Goal: Task Accomplishment & Management: Manage account settings

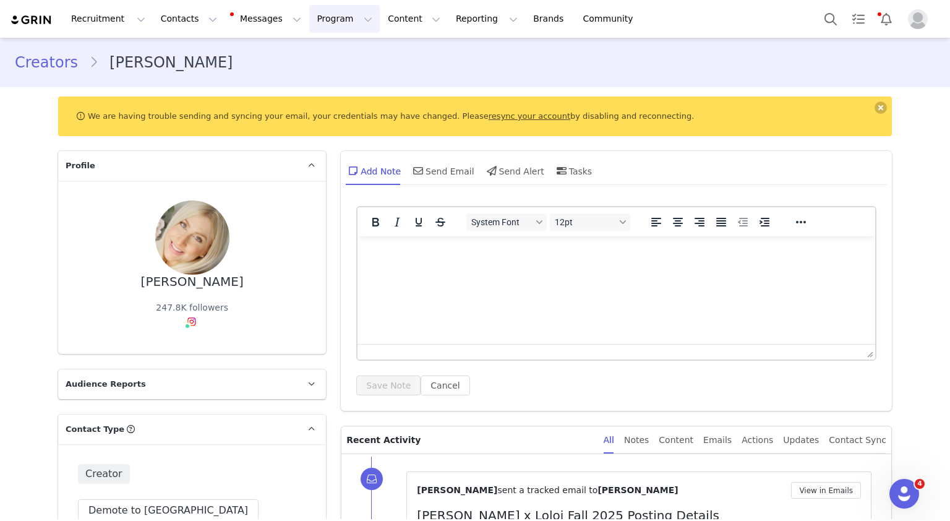
scroll to position [927, 0]
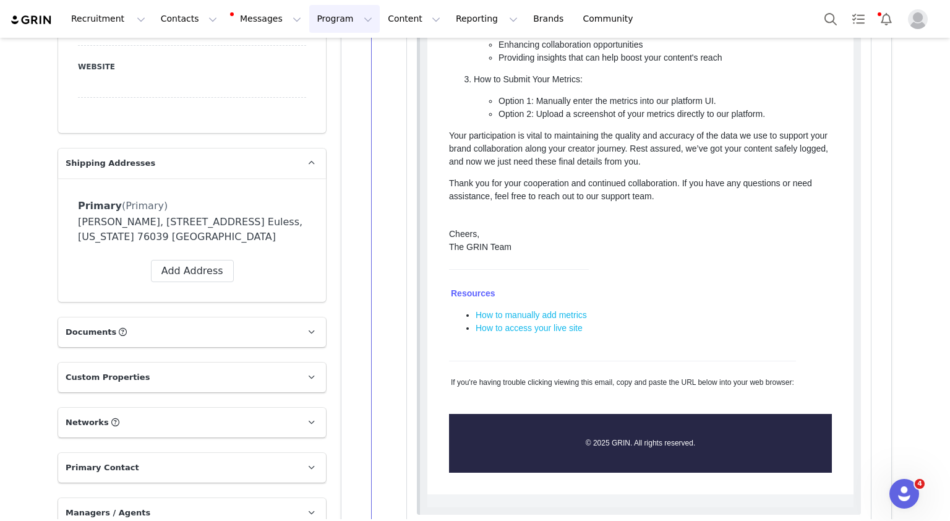
click at [309, 11] on button "Program Program" at bounding box center [344, 19] width 70 height 28
click at [336, 56] on div "Activations" at bounding box center [327, 54] width 83 height 13
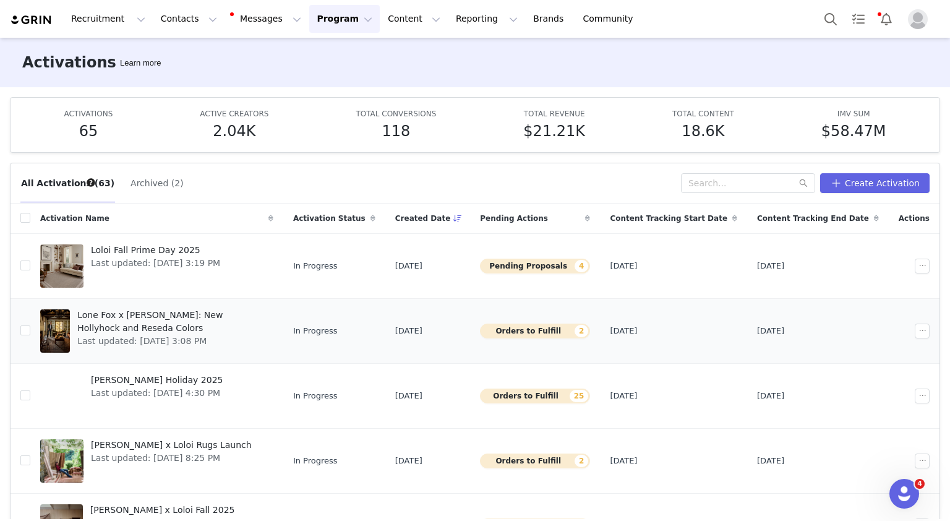
click at [193, 314] on span "Lone Fox x [PERSON_NAME]: New Hollyhock and Reseda Colors" at bounding box center [171, 322] width 189 height 26
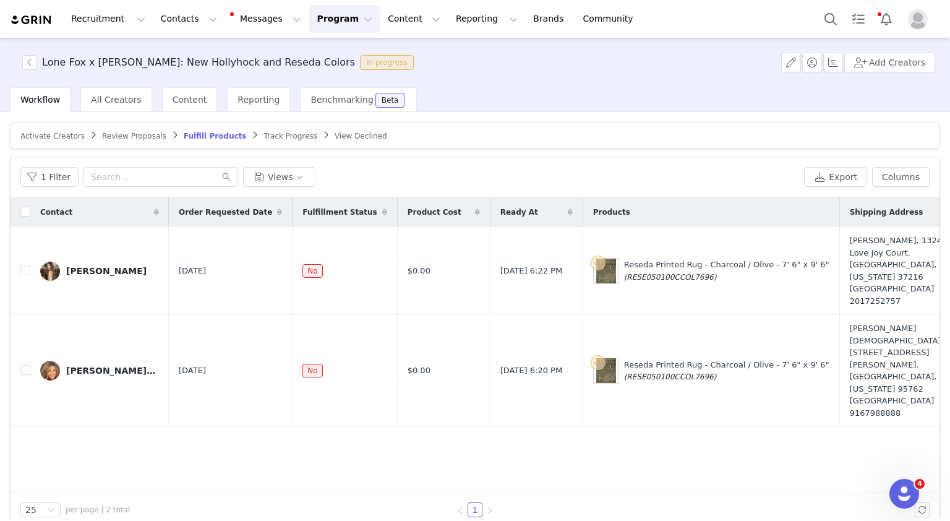
click at [309, 24] on button "Program Program" at bounding box center [344, 19] width 70 height 28
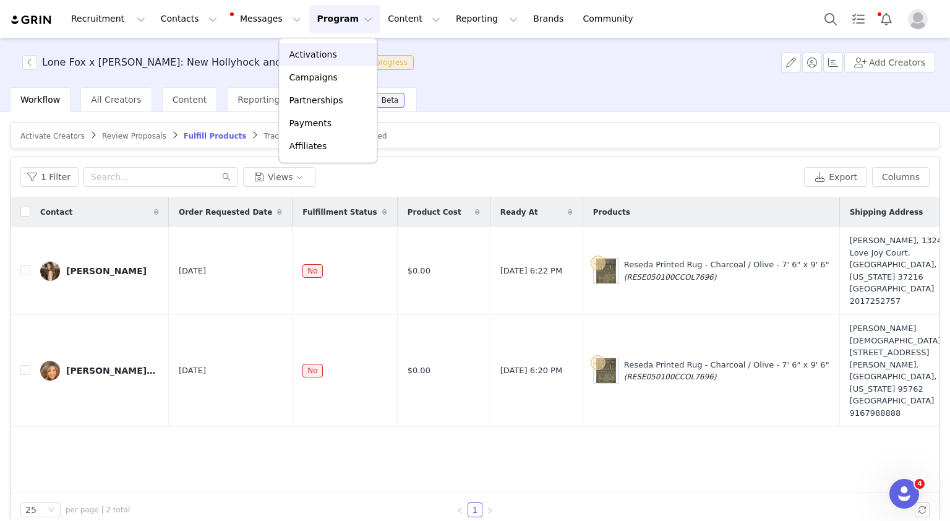
click at [325, 56] on p "Activations" at bounding box center [313, 54] width 48 height 13
